Goal: Task Accomplishment & Management: Use online tool/utility

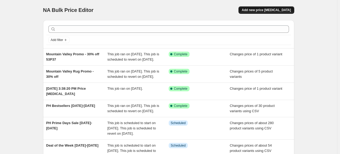
click at [273, 10] on span "Add new price [MEDICAL_DATA]" at bounding box center [265, 10] width 49 height 4
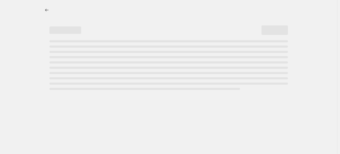
select select "percentage"
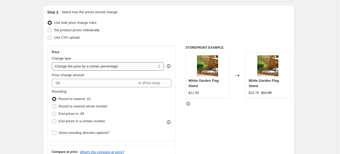
scroll to position [53, 0]
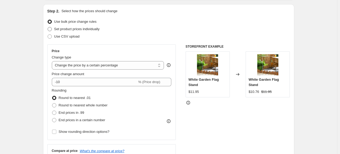
click at [50, 28] on span at bounding box center [50, 29] width 4 height 4
click at [48, 27] on input "Set product prices individually" at bounding box center [48, 27] width 0 height 0
radio input "true"
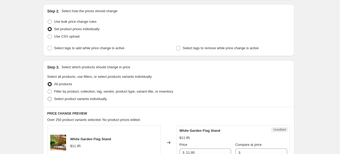
click at [51, 98] on span at bounding box center [50, 99] width 4 height 4
click at [48, 97] on input "Select product variants individually" at bounding box center [48, 97] width 0 height 0
radio input "true"
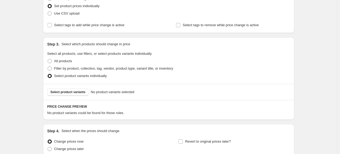
scroll to position [106, 0]
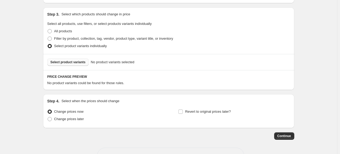
click at [68, 61] on span "Select product variants" at bounding box center [67, 62] width 35 height 4
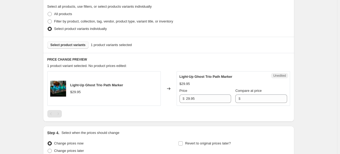
scroll to position [132, 0]
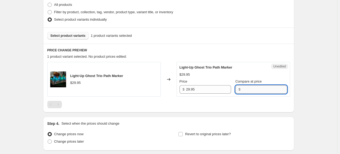
click at [247, 90] on input "Compare at price" at bounding box center [264, 89] width 45 height 8
type input "29.95"
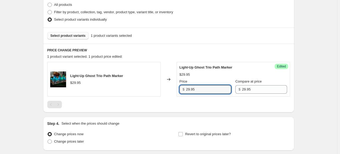
drag, startPoint x: 197, startPoint y: 90, endPoint x: 185, endPoint y: 90, distance: 11.4
click at [185, 90] on div "$ 29.95" at bounding box center [205, 89] width 52 height 8
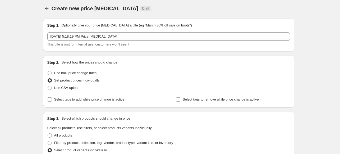
scroll to position [0, 0]
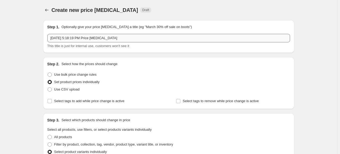
type input "14.99"
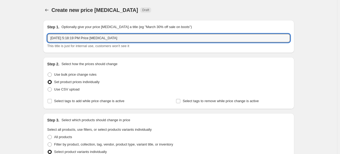
drag, startPoint x: 74, startPoint y: 34, endPoint x: 34, endPoint y: 34, distance: 40.2
type input "R5676 One Day 50% off Sale"
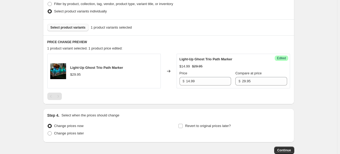
scroll to position [159, 0]
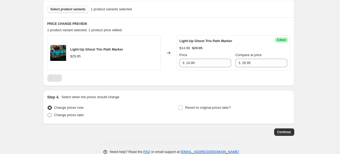
click at [50, 115] on span at bounding box center [50, 115] width 4 height 4
click at [48, 113] on input "Change prices later" at bounding box center [48, 113] width 0 height 0
radio input "true"
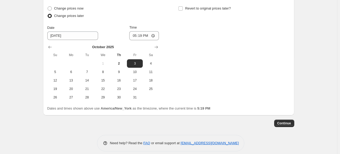
scroll to position [262, 0]
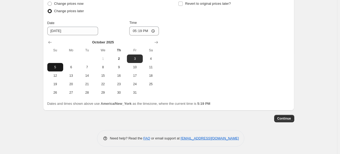
click at [57, 67] on span "5" at bounding box center [55, 67] width 12 height 4
type input "[DATE]"
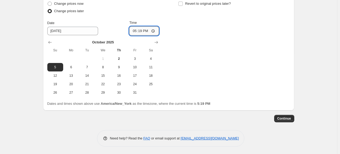
click at [136, 31] on input "17:19" at bounding box center [144, 30] width 30 height 9
click at [155, 30] on input "17:19" at bounding box center [144, 30] width 30 height 9
type input "23:30"
click at [213, 41] on div "Change prices now Change prices later Date [DATE] Time 23:[DATE] Mo Tu We Th Fr…" at bounding box center [168, 48] width 243 height 97
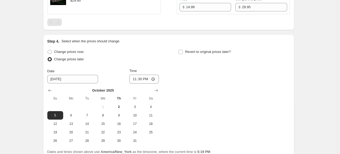
scroll to position [210, 0]
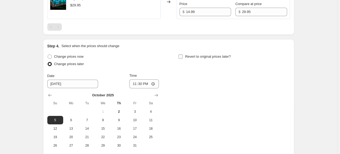
click at [183, 56] on input "Revert to original prices later?" at bounding box center [180, 56] width 4 height 4
checkbox input "true"
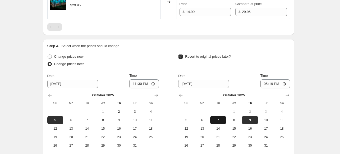
click at [220, 121] on span "7" at bounding box center [218, 120] width 12 height 4
type input "[DATE]"
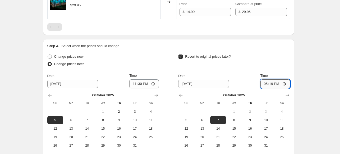
click at [285, 84] on input "17:19" at bounding box center [275, 83] width 30 height 9
type input "03:00"
click at [239, 53] on div "Revert to original prices later?" at bounding box center [233, 61] width 111 height 16
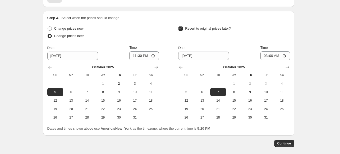
scroll to position [236, 0]
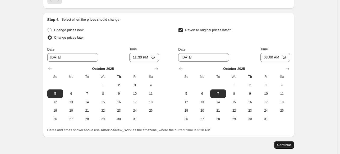
click at [285, 145] on span "Continue" at bounding box center [284, 145] width 14 height 4
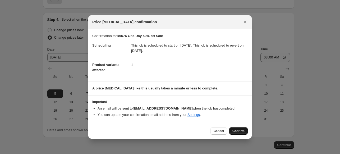
click at [240, 132] on span "Confirm" at bounding box center [238, 131] width 12 height 4
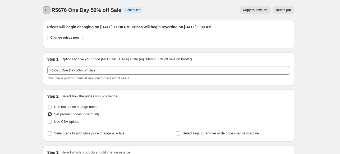
click at [47, 8] on icon "Price change jobs" at bounding box center [46, 9] width 5 height 5
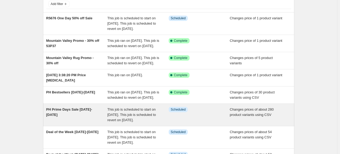
scroll to position [79, 0]
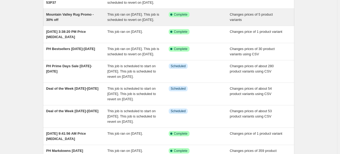
click at [132, 22] on span "This job ran on [DATE]. This job is scheduled to revert on [DATE]." at bounding box center [133, 16] width 52 height 9
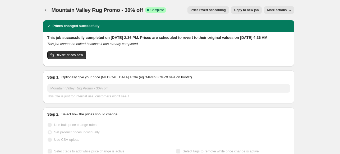
click at [276, 7] on button "More actions" at bounding box center [279, 9] width 30 height 7
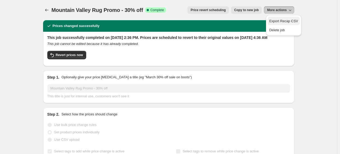
click at [282, 22] on span "Export Recap CSV" at bounding box center [283, 21] width 29 height 4
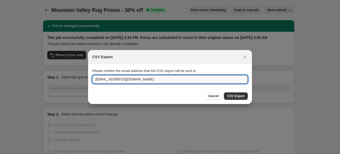
drag, startPoint x: 150, startPoint y: 79, endPoint x: 25, endPoint y: 75, distance: 125.3
type input "[EMAIL_ADDRESS][DOMAIN_NAME]"
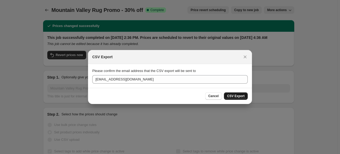
click at [238, 96] on span "CSV Export" at bounding box center [235, 96] width 17 height 4
